Goal: Task Accomplishment & Management: Use online tool/utility

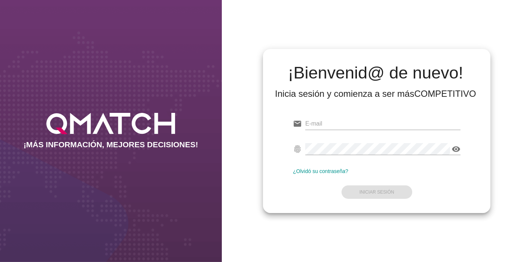
type input "[EMAIL_ADDRESS][PERSON_NAME][DOMAIN_NAME]"
click at [392, 156] on div "visibility" at bounding box center [382, 152] width 155 height 19
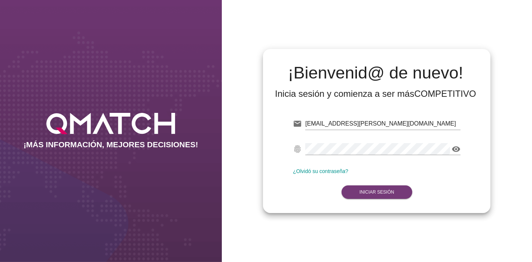
click at [365, 199] on button "Iniciar Sesión" at bounding box center [377, 192] width 71 height 13
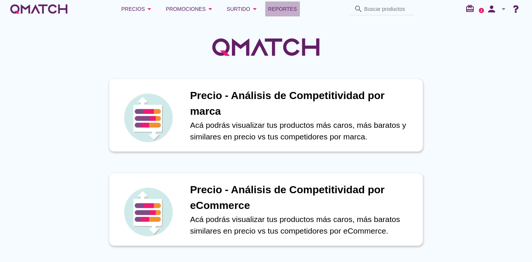
click at [282, 1] on link "Reportes" at bounding box center [282, 8] width 35 height 15
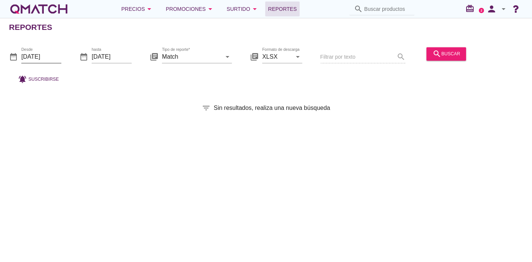
click at [27, 59] on input "[DATE]" at bounding box center [41, 57] width 40 height 12
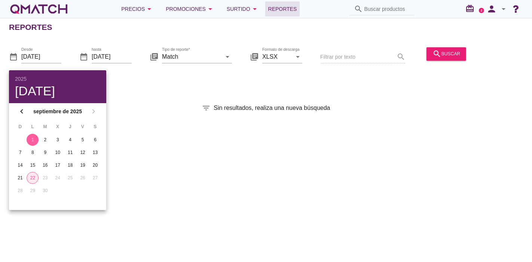
click at [36, 177] on div "22" at bounding box center [32, 178] width 11 height 7
type input "[DATE]"
click at [128, 151] on div "Reportes date_range Desde [DATE] date_range hasta [DATE] library_books Tipo de …" at bounding box center [266, 140] width 532 height 244
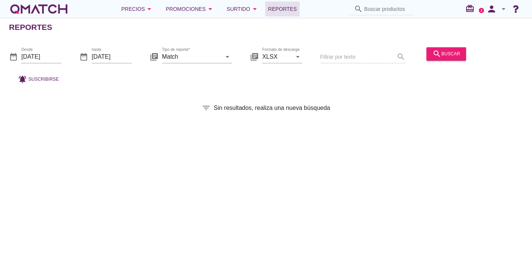
click at [425, 56] on div "search buscar" at bounding box center [447, 57] width 46 height 25
click at [434, 55] on icon "search" at bounding box center [437, 53] width 9 height 9
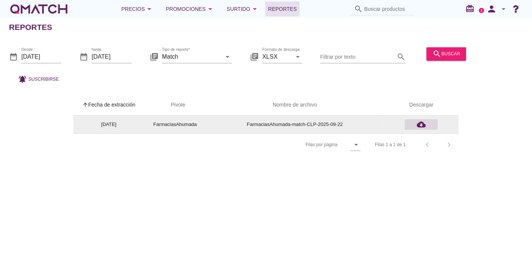
click at [412, 125] on div "cloud_download" at bounding box center [421, 124] width 27 height 9
